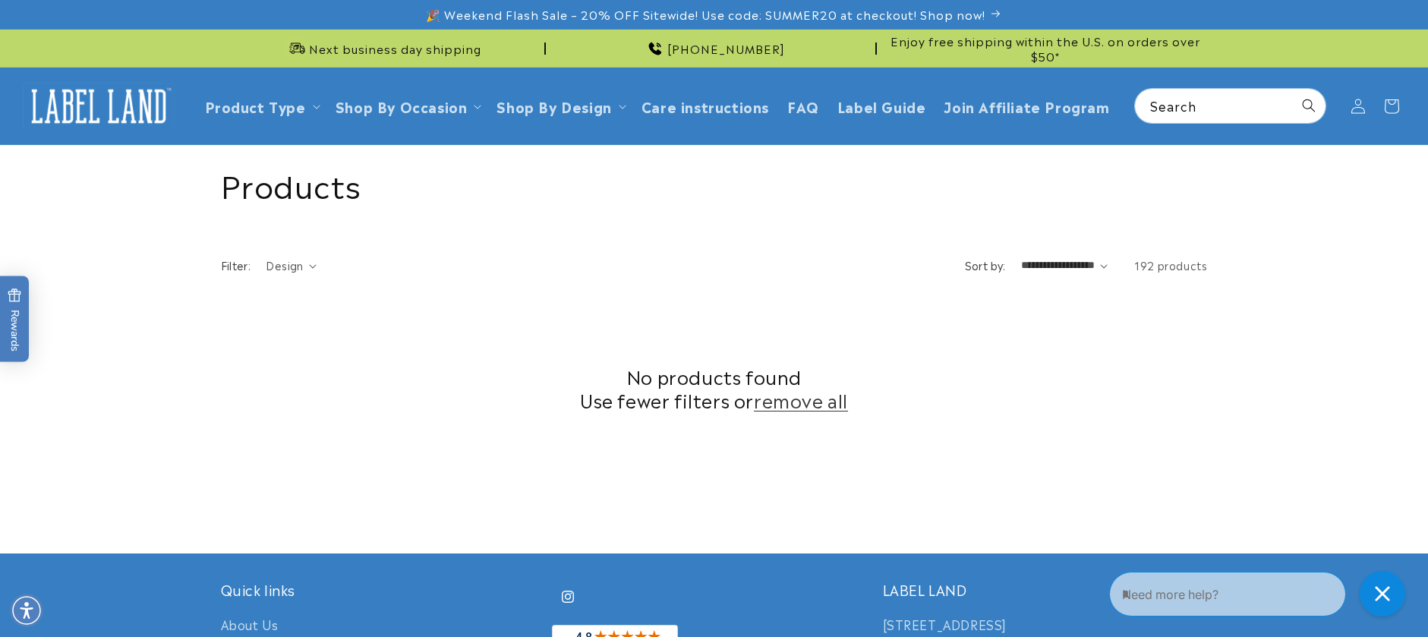
scroll to position [494, 0]
